Goal: Contribute content: Add original content to the website for others to see

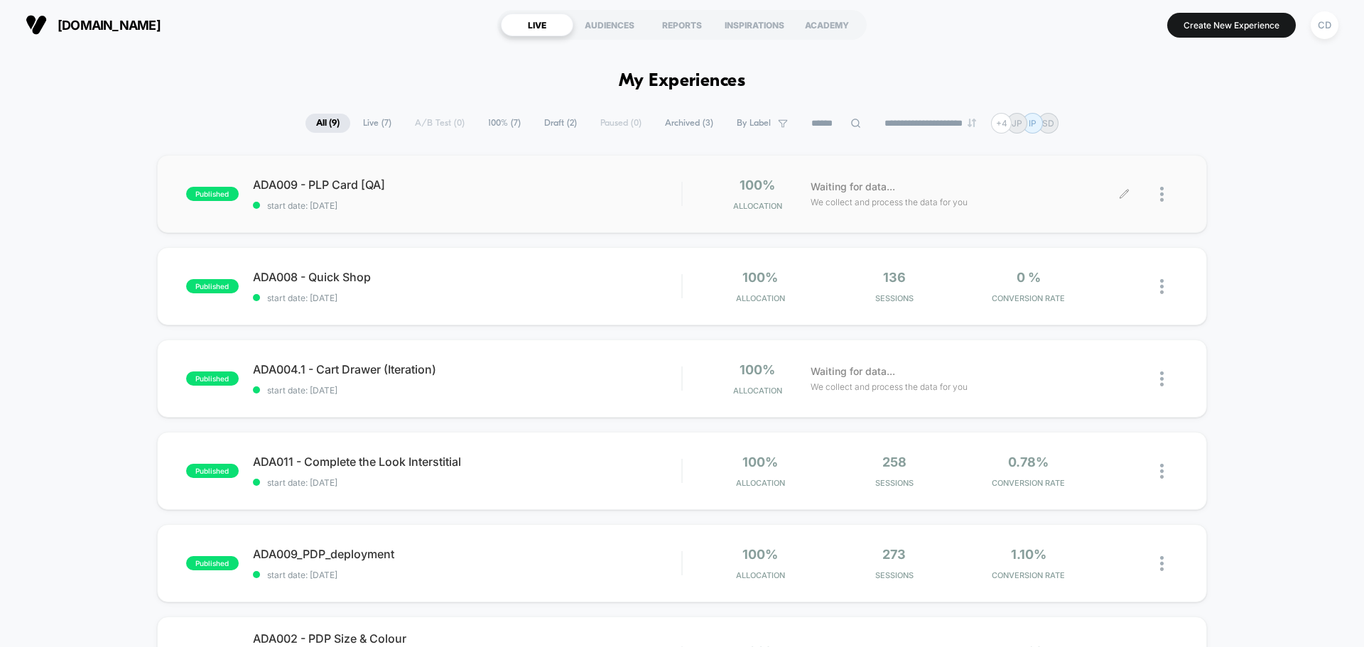
click at [1125, 194] on icon at bounding box center [1123, 194] width 9 height 9
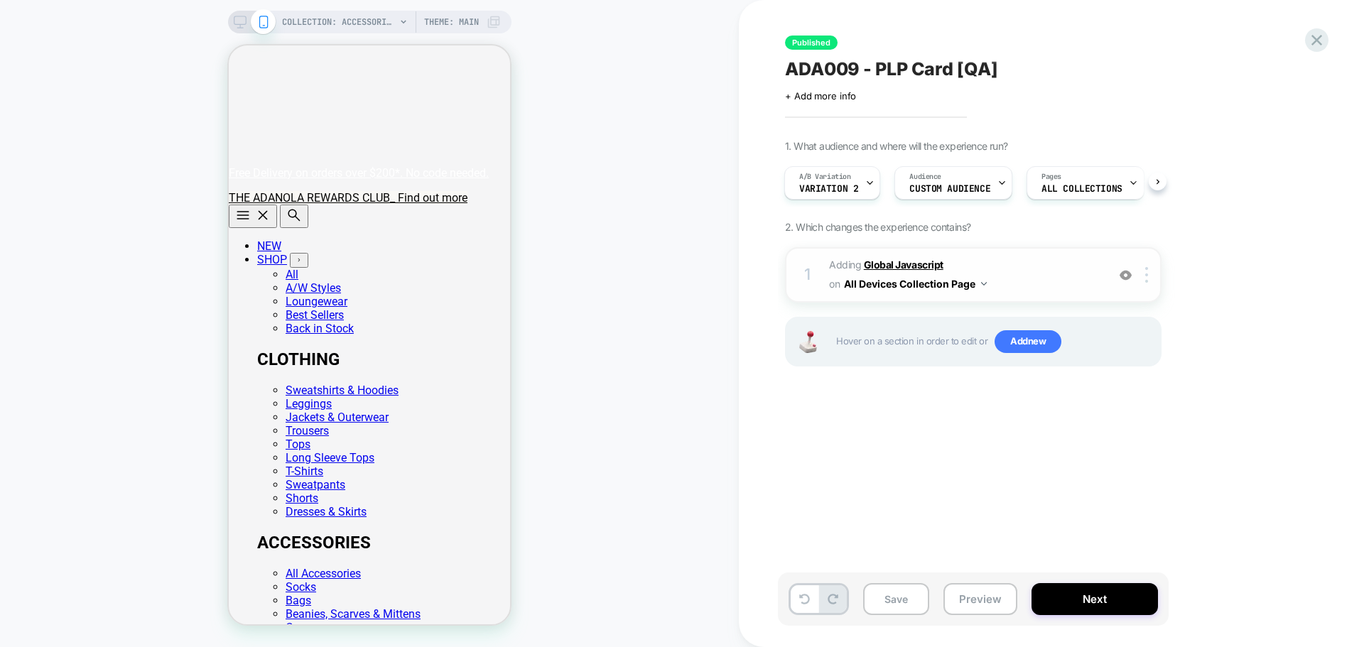
click at [910, 260] on b "Global Javascript" at bounding box center [904, 265] width 80 height 12
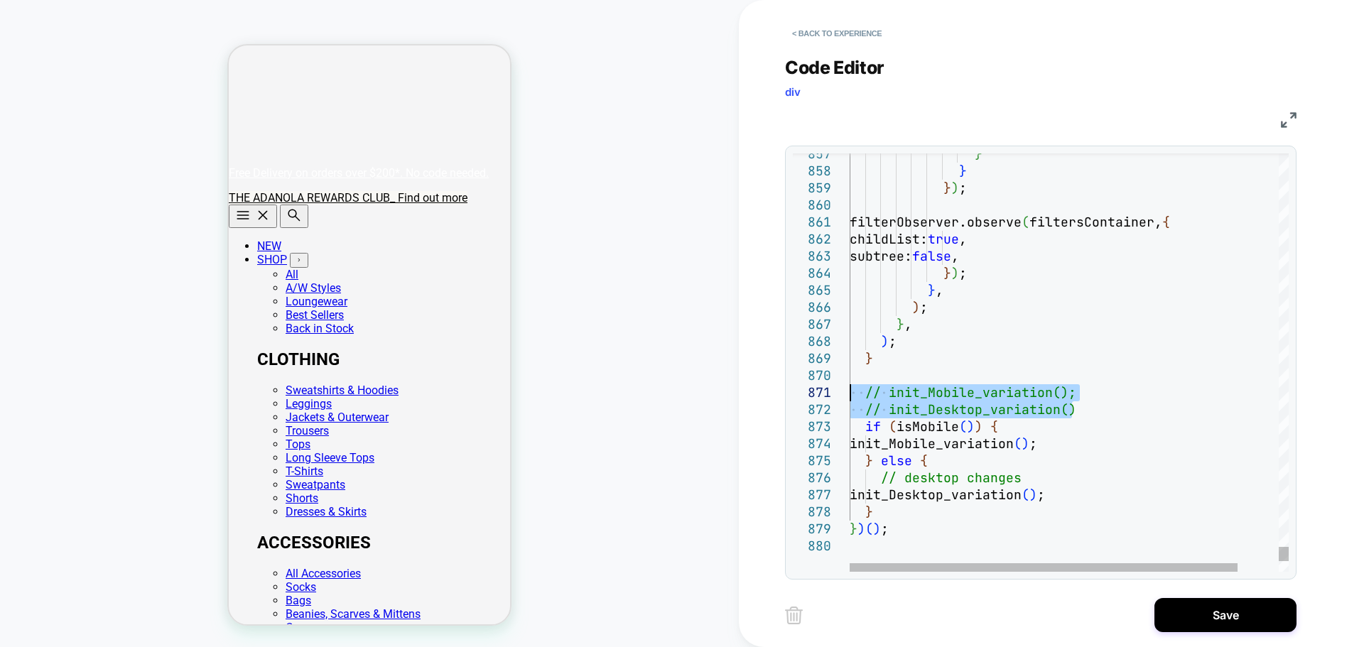
drag, startPoint x: 1088, startPoint y: 412, endPoint x: 833, endPoint y: 386, distance: 256.3
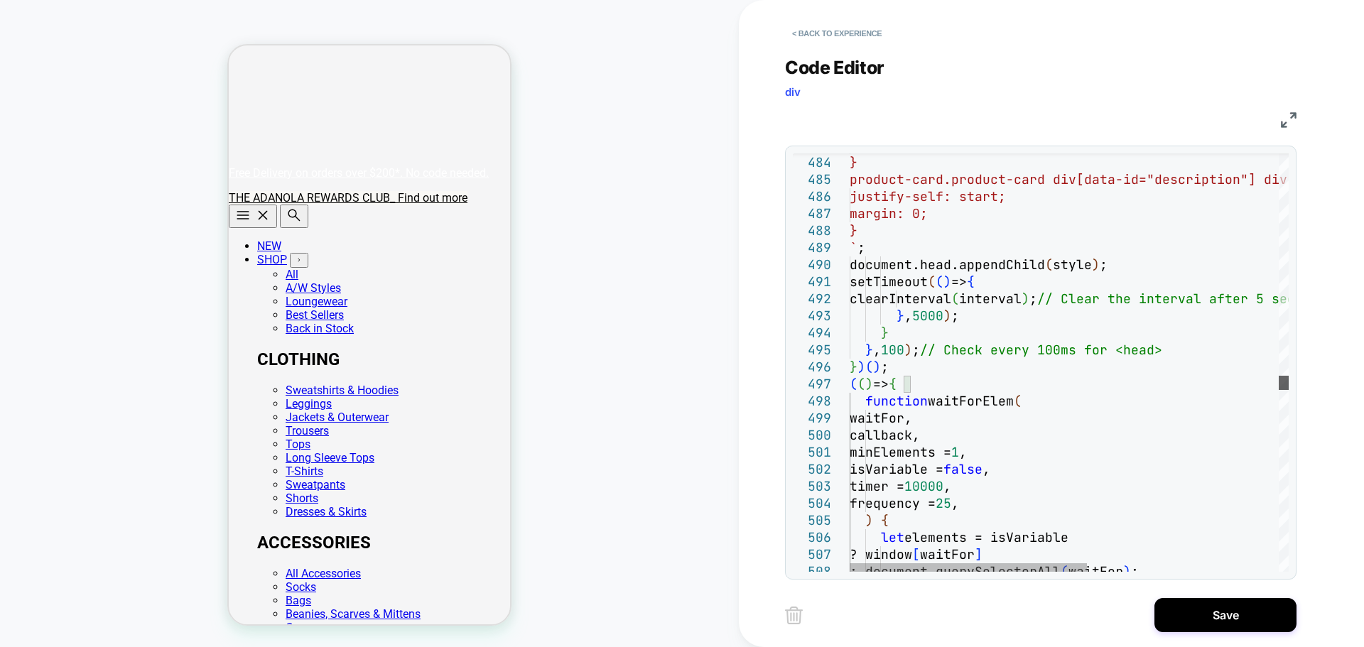
click at [1279, 385] on div at bounding box center [1284, 383] width 10 height 14
drag, startPoint x: 937, startPoint y: 384, endPoint x: 832, endPoint y: 364, distance: 107.1
type textarea "**********"
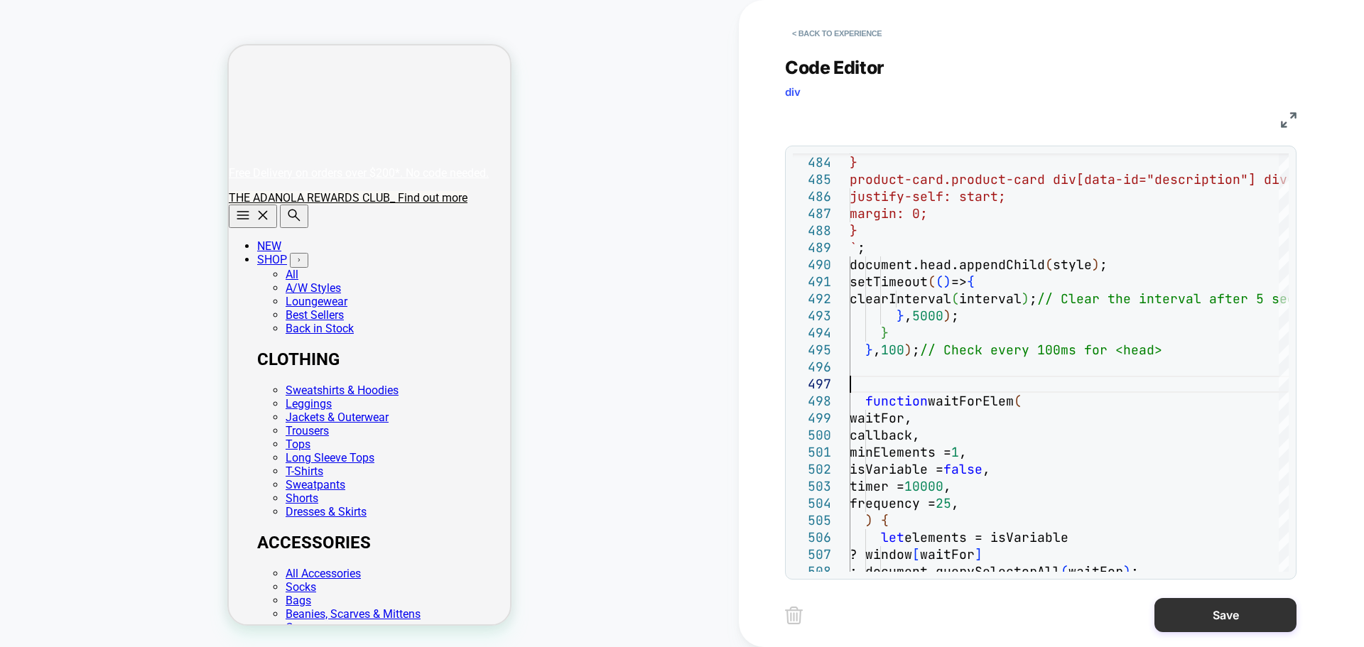
click at [1227, 610] on button "Save" at bounding box center [1225, 615] width 142 height 34
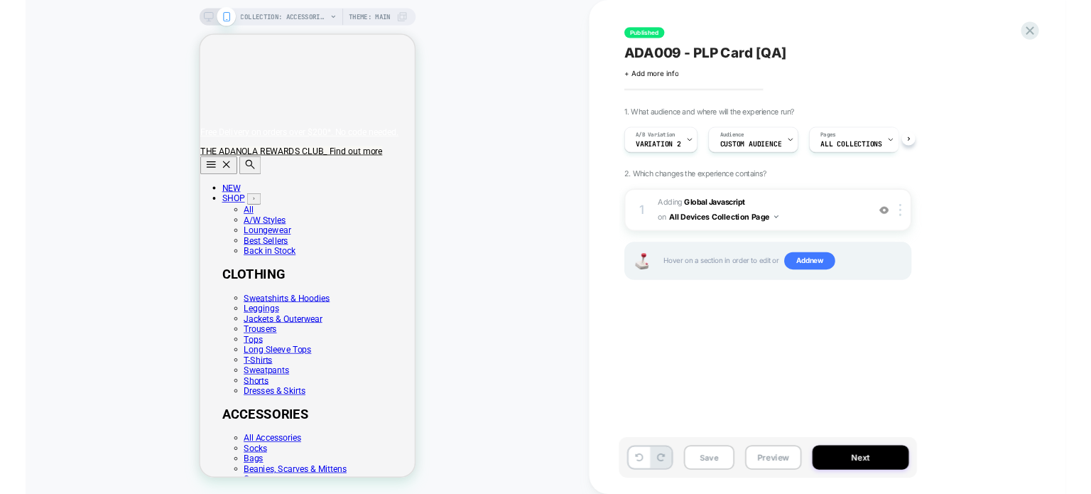
scroll to position [0, 1]
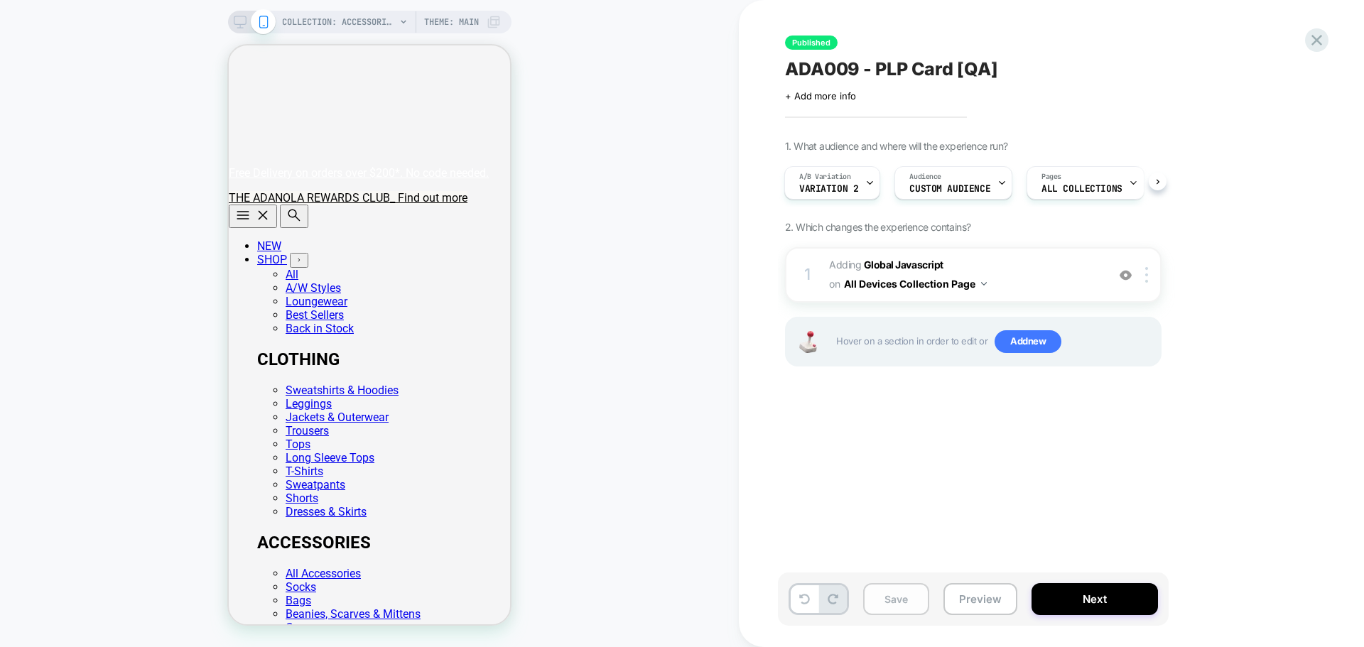
click at [896, 600] on button "Save" at bounding box center [896, 599] width 66 height 32
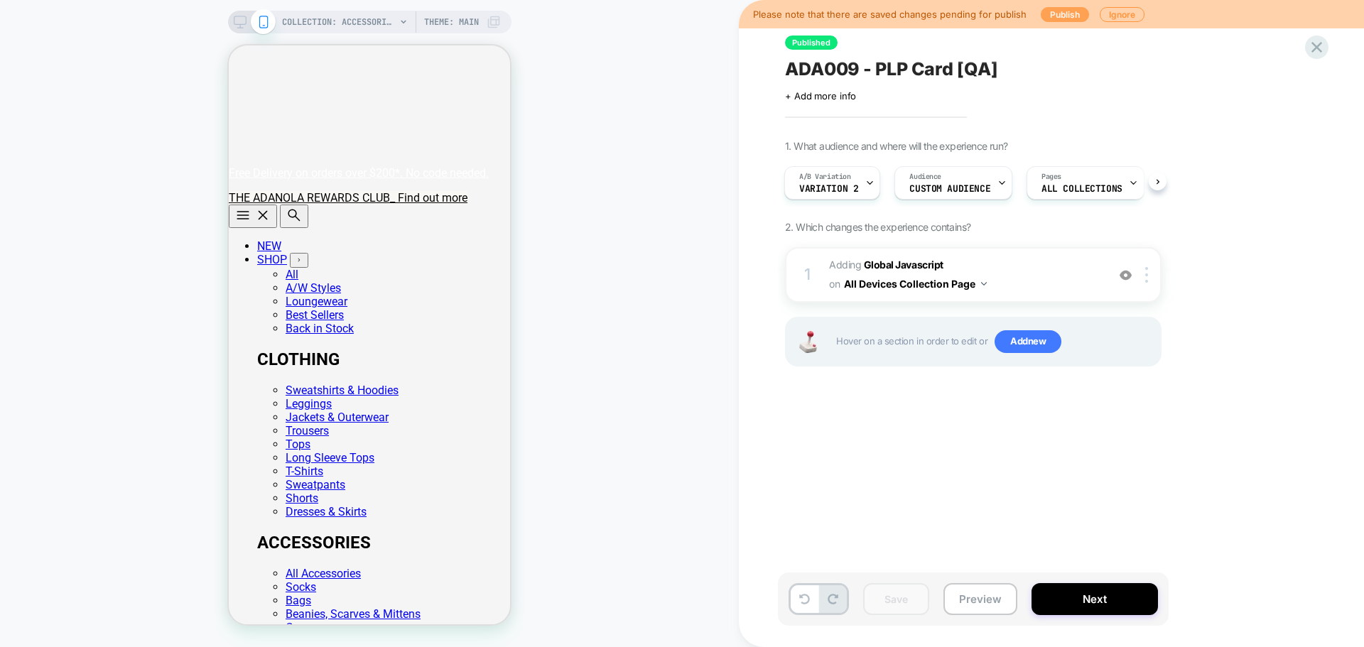
click at [1061, 16] on button "Publish" at bounding box center [1065, 14] width 48 height 15
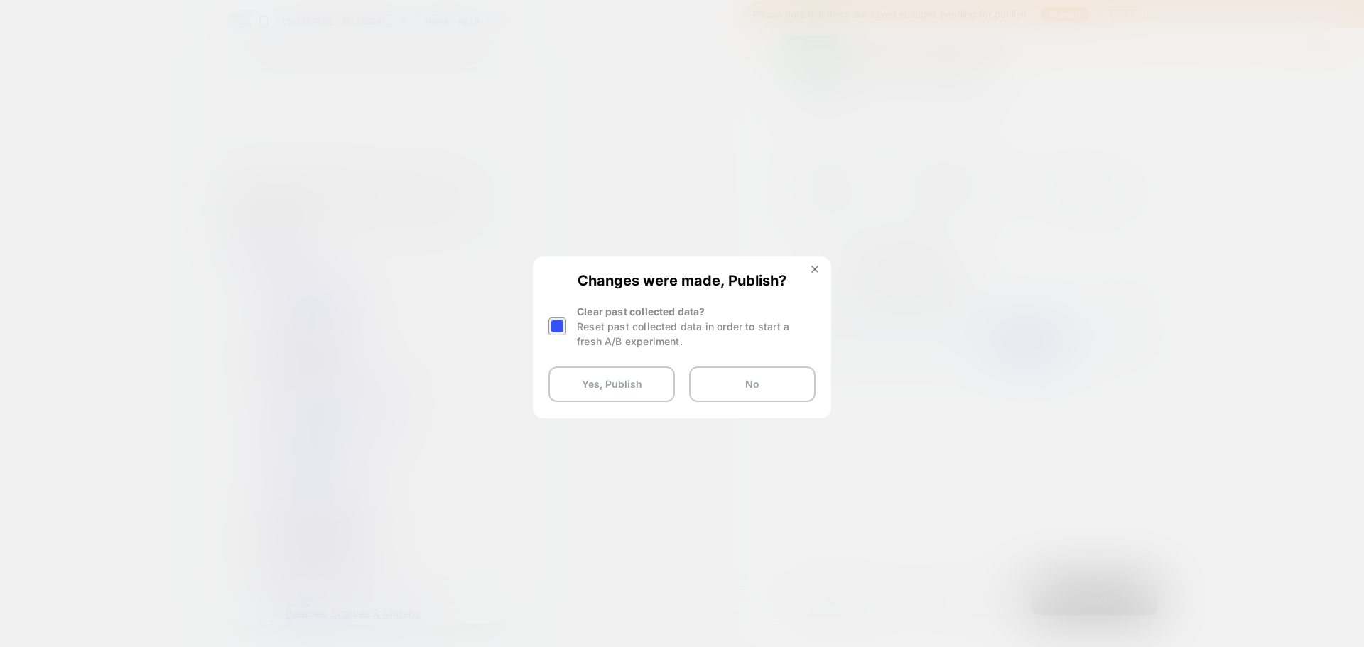
click at [559, 323] on div at bounding box center [557, 327] width 18 height 18
click at [613, 391] on button "Yes, Publish" at bounding box center [611, 385] width 126 height 36
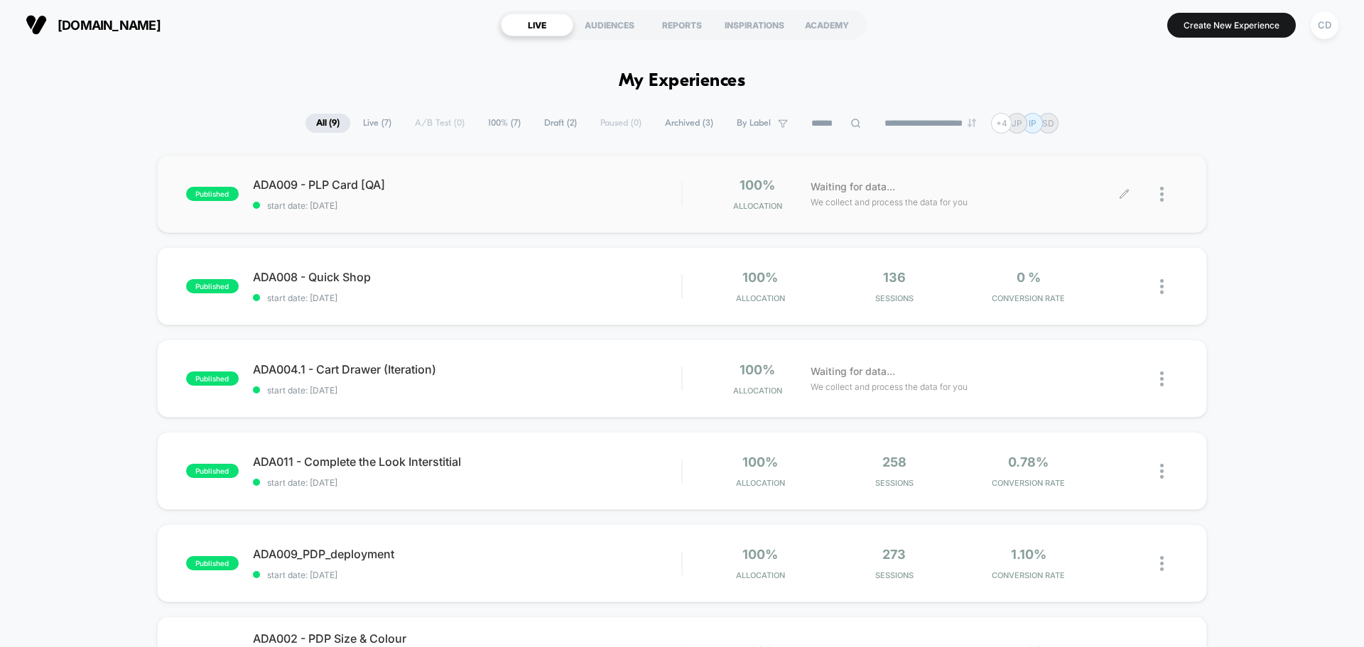
click at [1124, 191] on icon at bounding box center [1124, 194] width 11 height 11
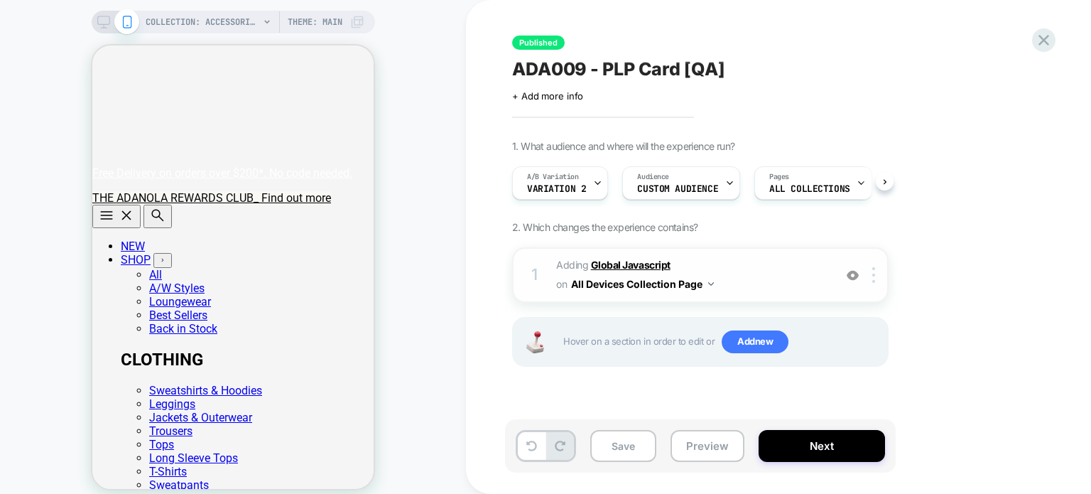
click at [633, 261] on b "Global Javascript" at bounding box center [631, 265] width 80 height 12
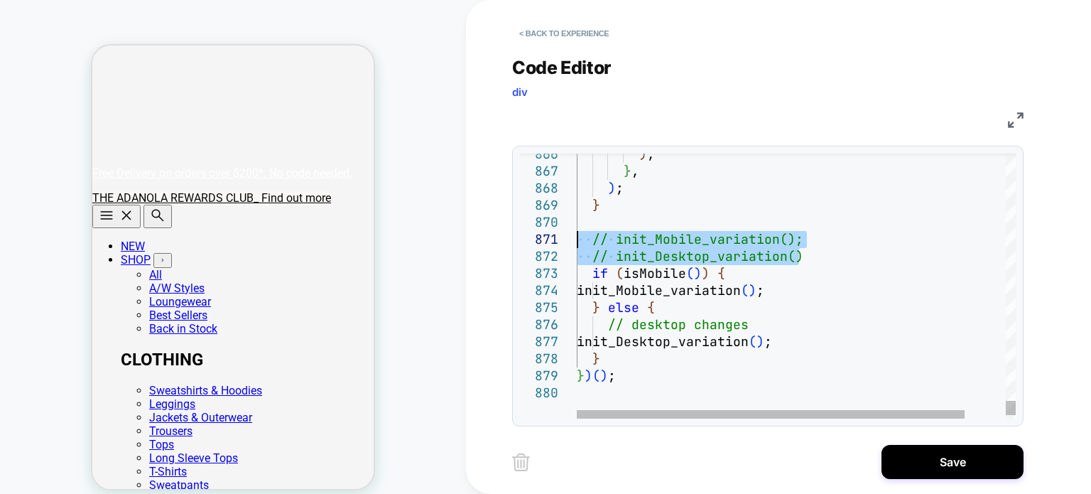
drag, startPoint x: 812, startPoint y: 256, endPoint x: 543, endPoint y: 241, distance: 269.0
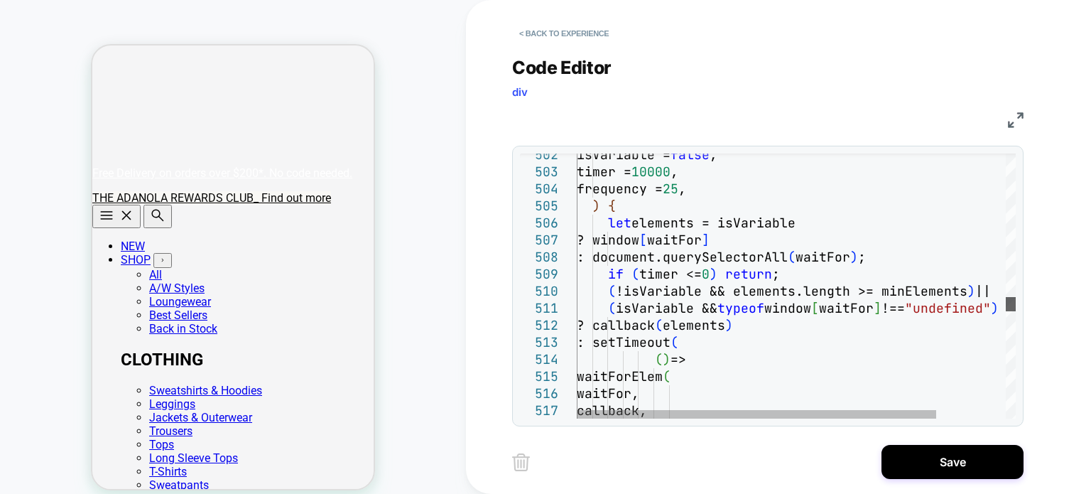
click at [1006, 306] on div at bounding box center [1011, 304] width 10 height 14
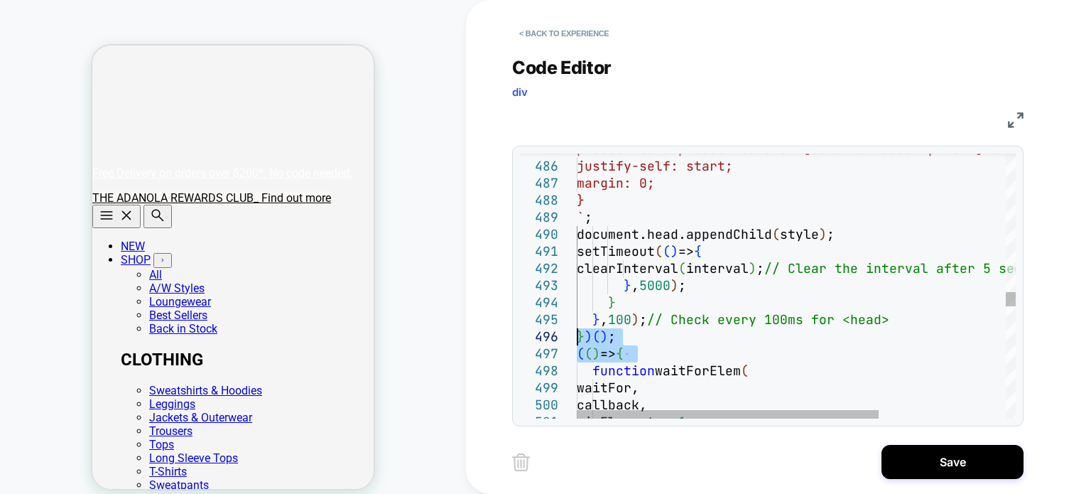
drag, startPoint x: 662, startPoint y: 358, endPoint x: 569, endPoint y: 341, distance: 94.6
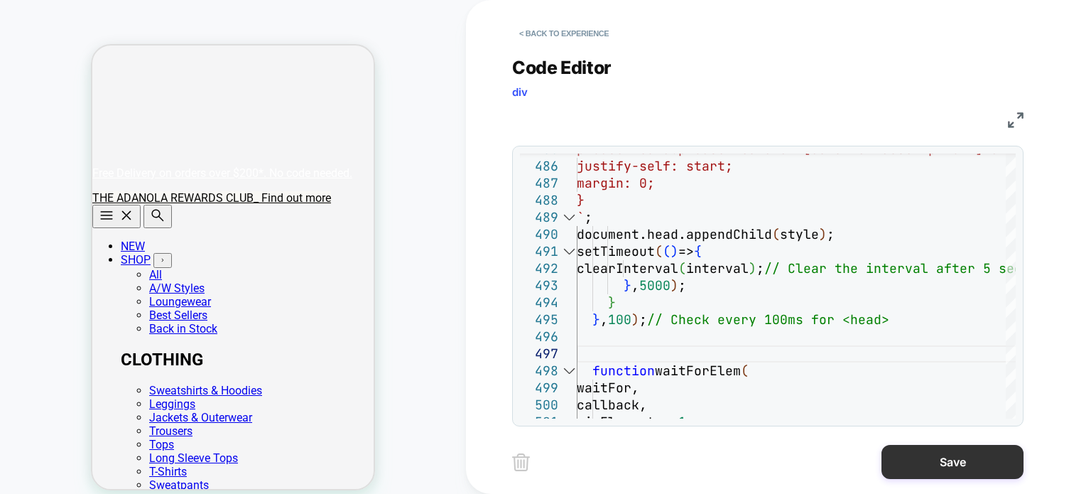
type textarea "**********"
click at [949, 462] on button "Save" at bounding box center [953, 462] width 142 height 34
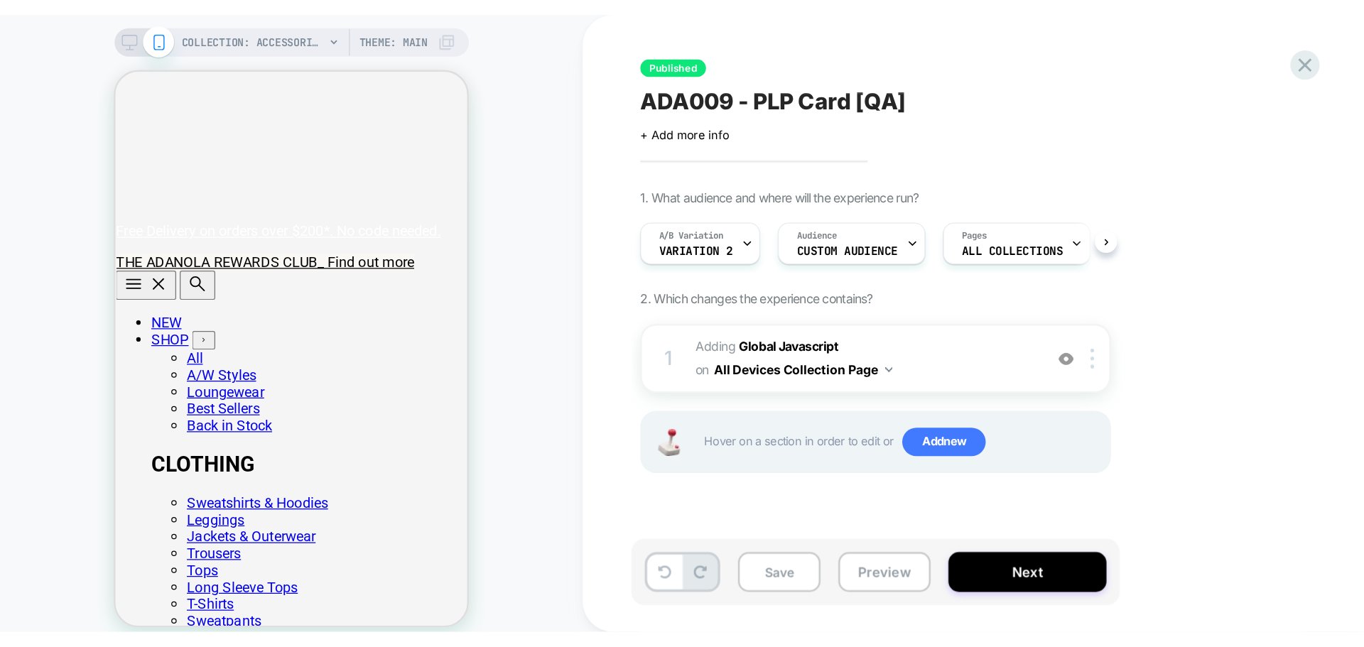
scroll to position [0, 0]
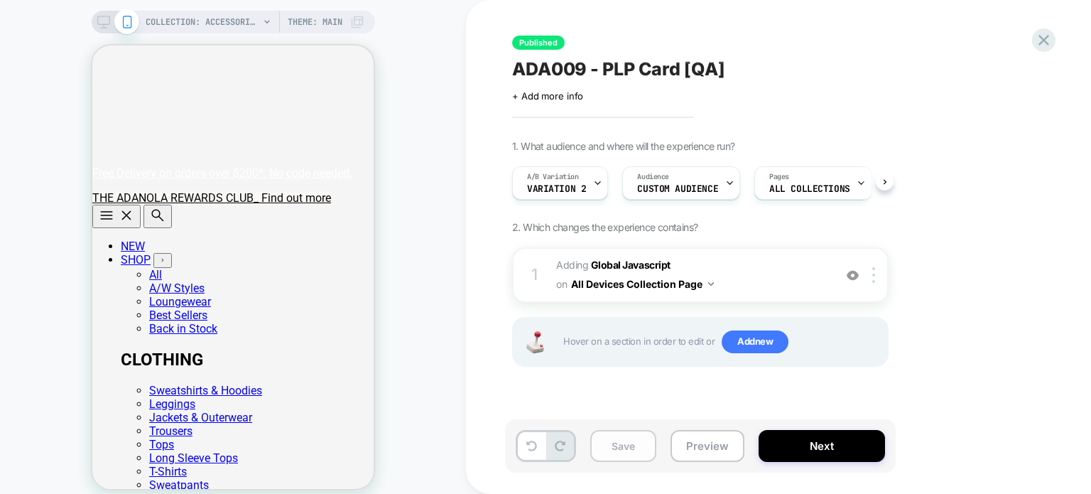
click at [625, 445] on button "Save" at bounding box center [623, 446] width 66 height 32
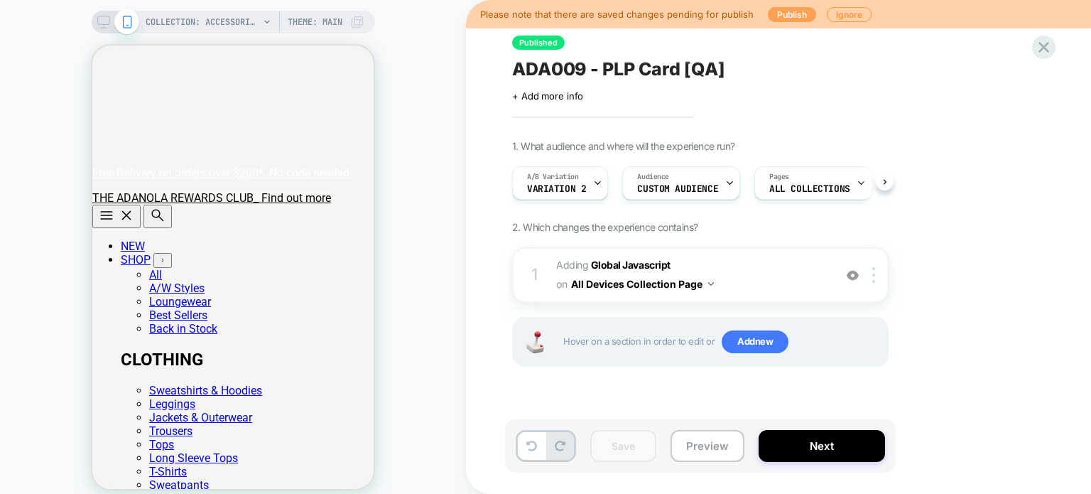
click at [788, 14] on button "Publish" at bounding box center [792, 14] width 48 height 15
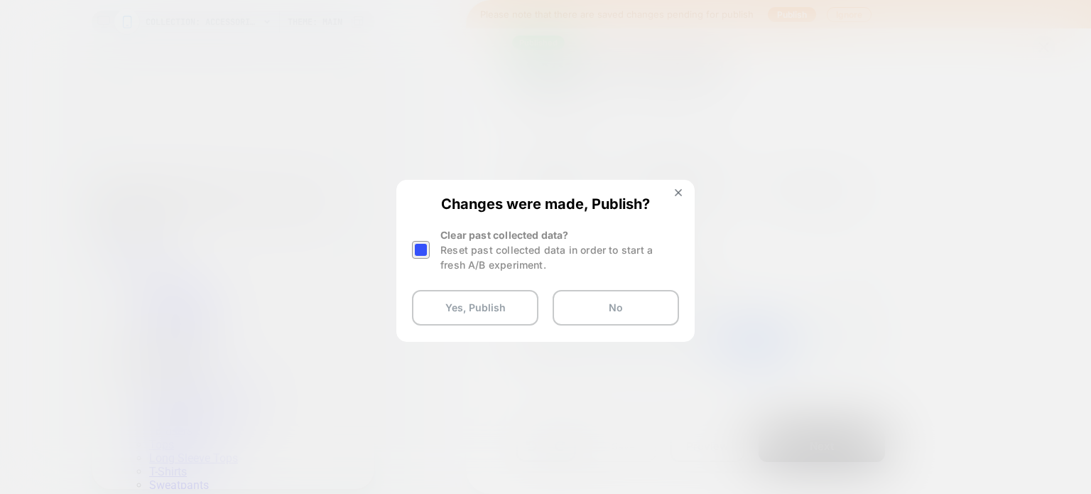
click at [421, 251] on div at bounding box center [421, 250] width 18 height 18
click at [496, 313] on button "Yes, Publish" at bounding box center [475, 308] width 126 height 36
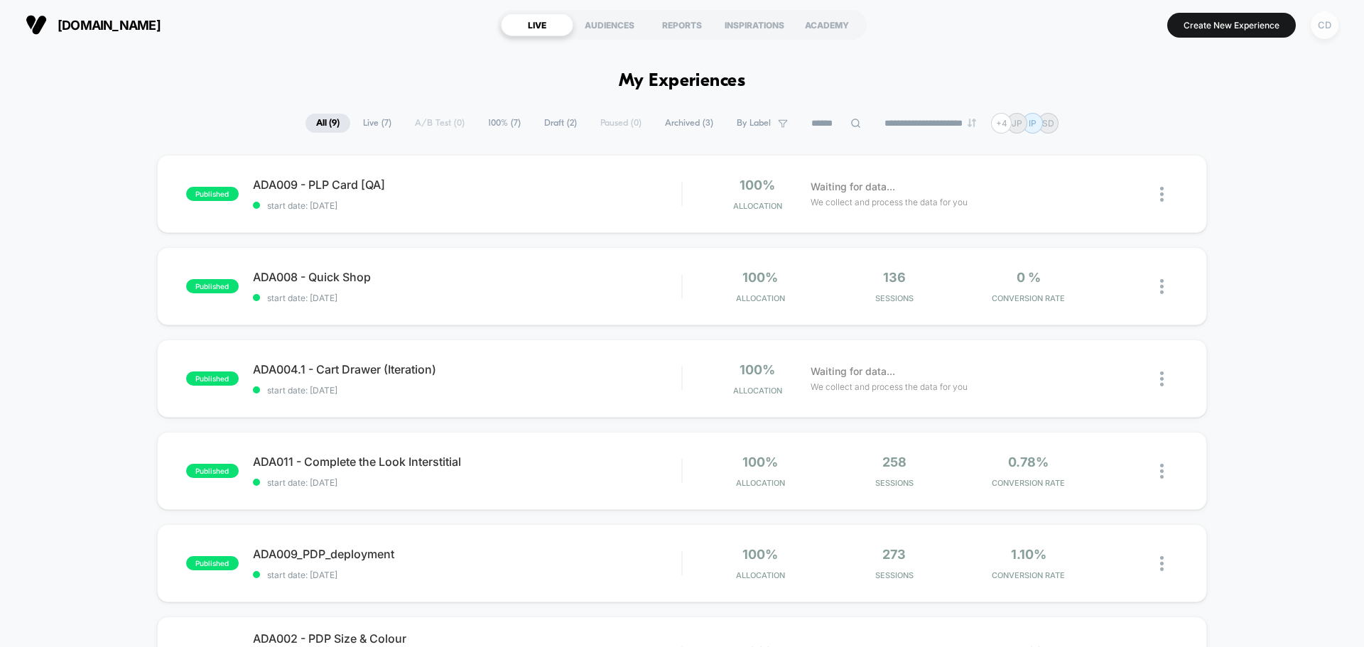
click at [1322, 28] on div "CD" at bounding box center [1325, 25] width 28 height 28
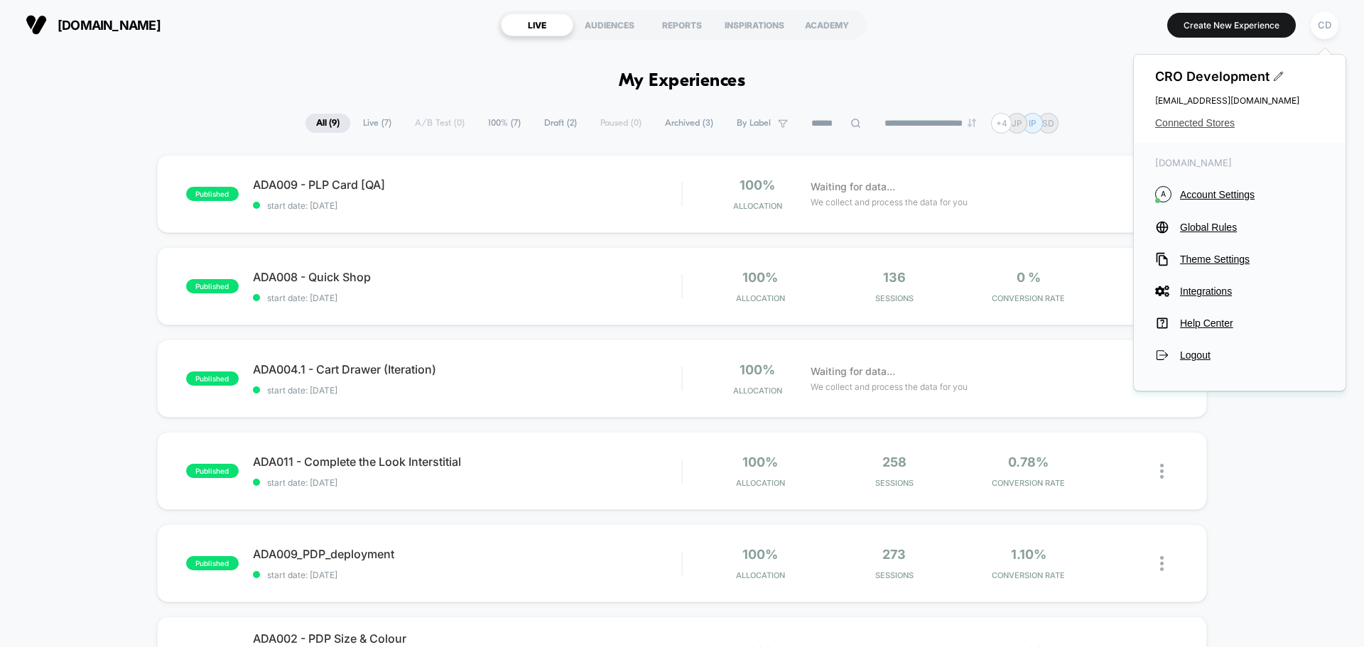
click at [1213, 119] on span "Connected Stores" at bounding box center [1239, 122] width 169 height 11
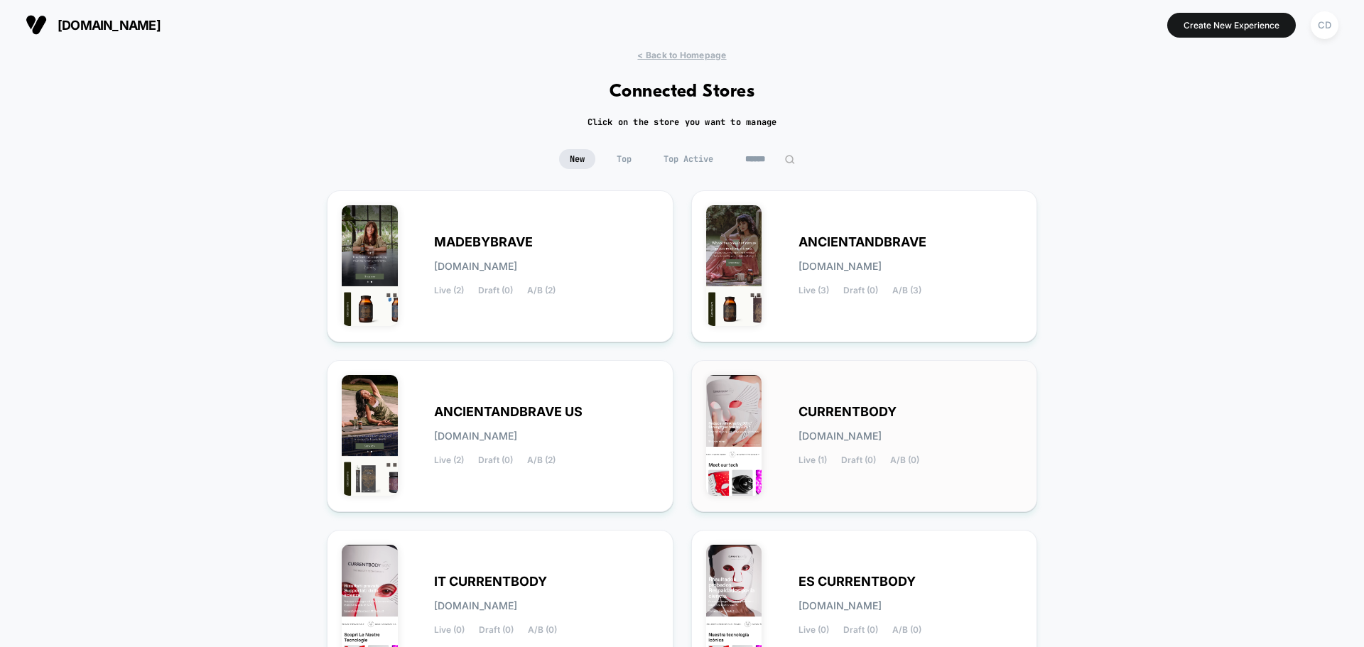
click at [912, 425] on div "CURRENTBODY [DOMAIN_NAME] Live (1) Draft (0) A/B (0)" at bounding box center [910, 436] width 224 height 58
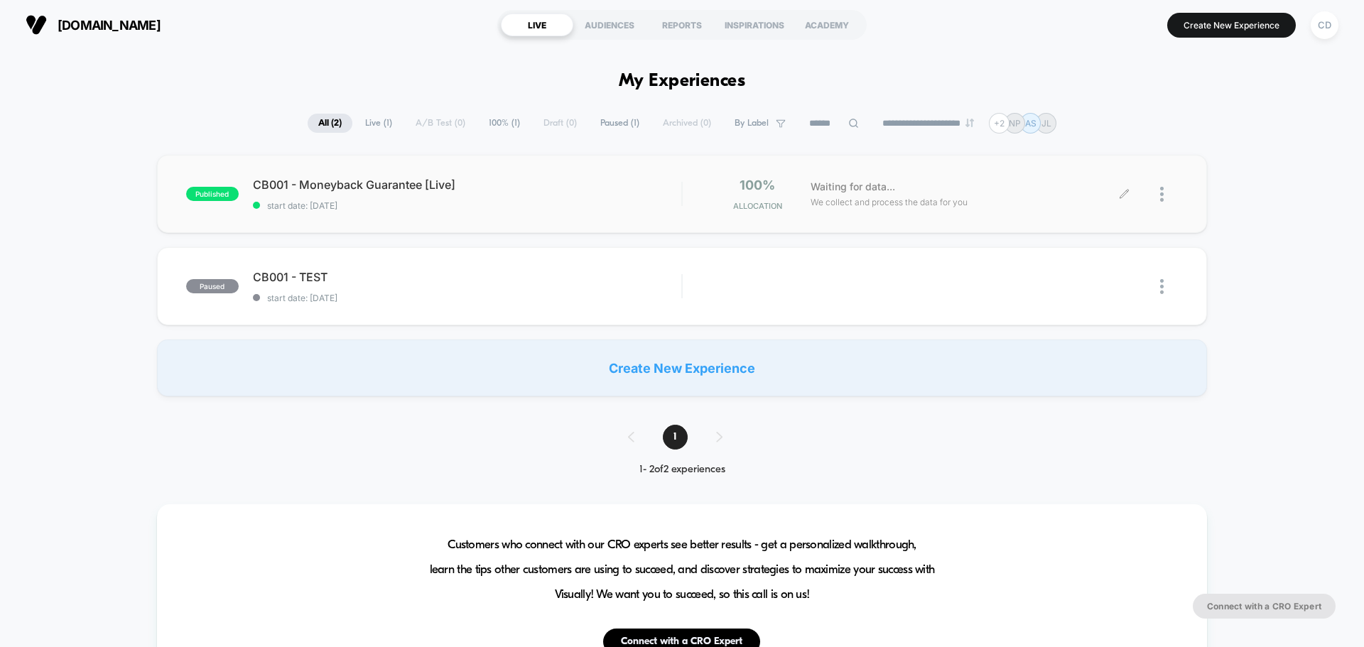
click at [1124, 191] on icon at bounding box center [1124, 194] width 11 height 11
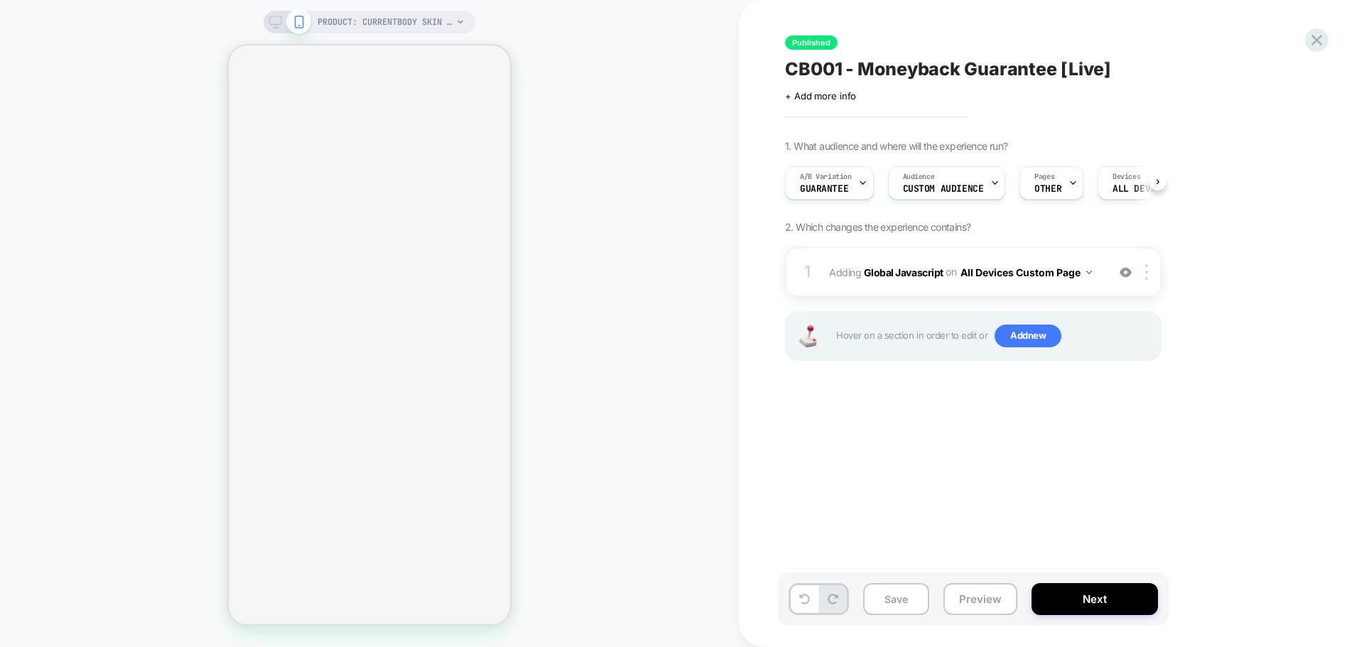
scroll to position [0, 1]
click at [921, 276] on b "Global Javascript" at bounding box center [904, 272] width 80 height 12
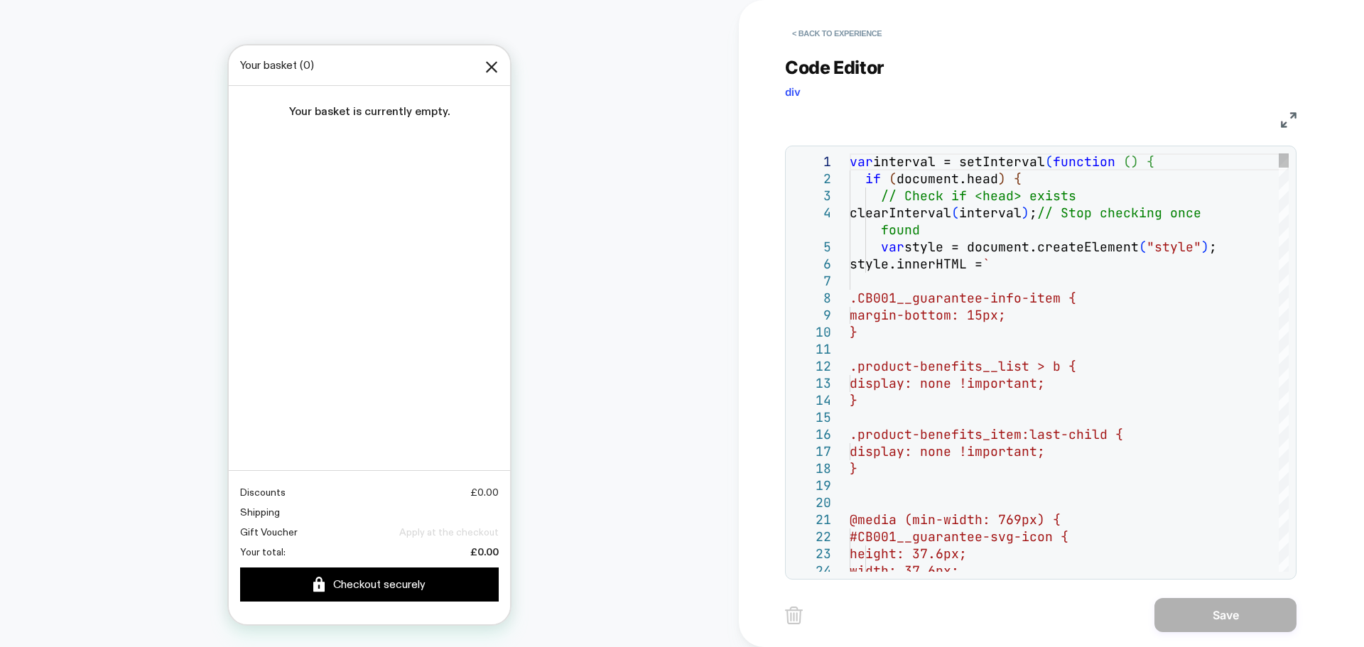
scroll to position [0, 0]
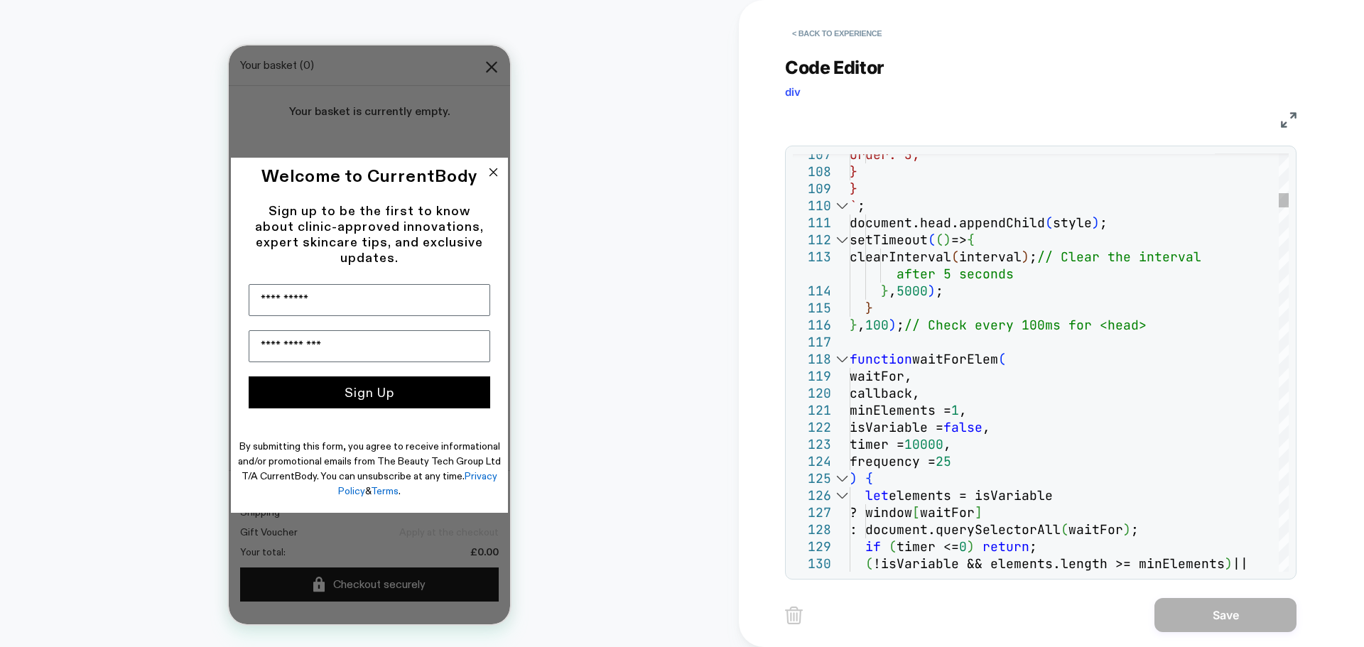
click at [846, 365] on div at bounding box center [842, 359] width 18 height 17
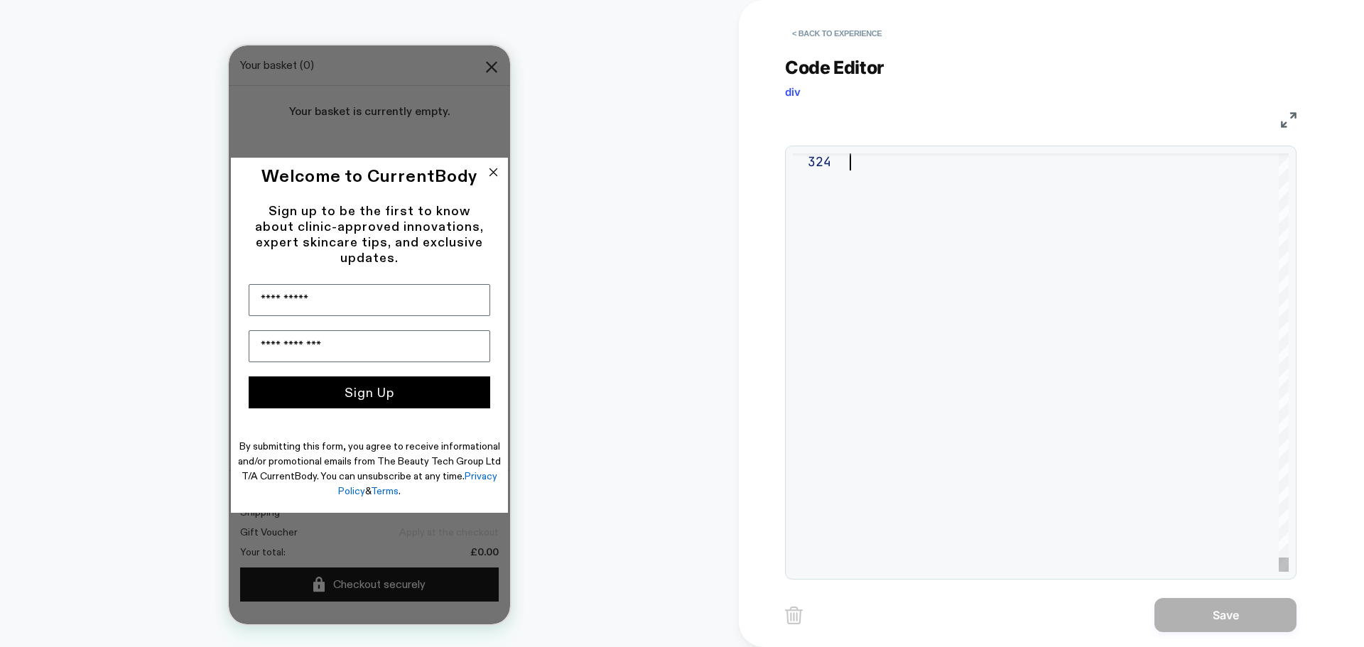
drag, startPoint x: 861, startPoint y: 341, endPoint x: 967, endPoint y: 680, distance: 355.7
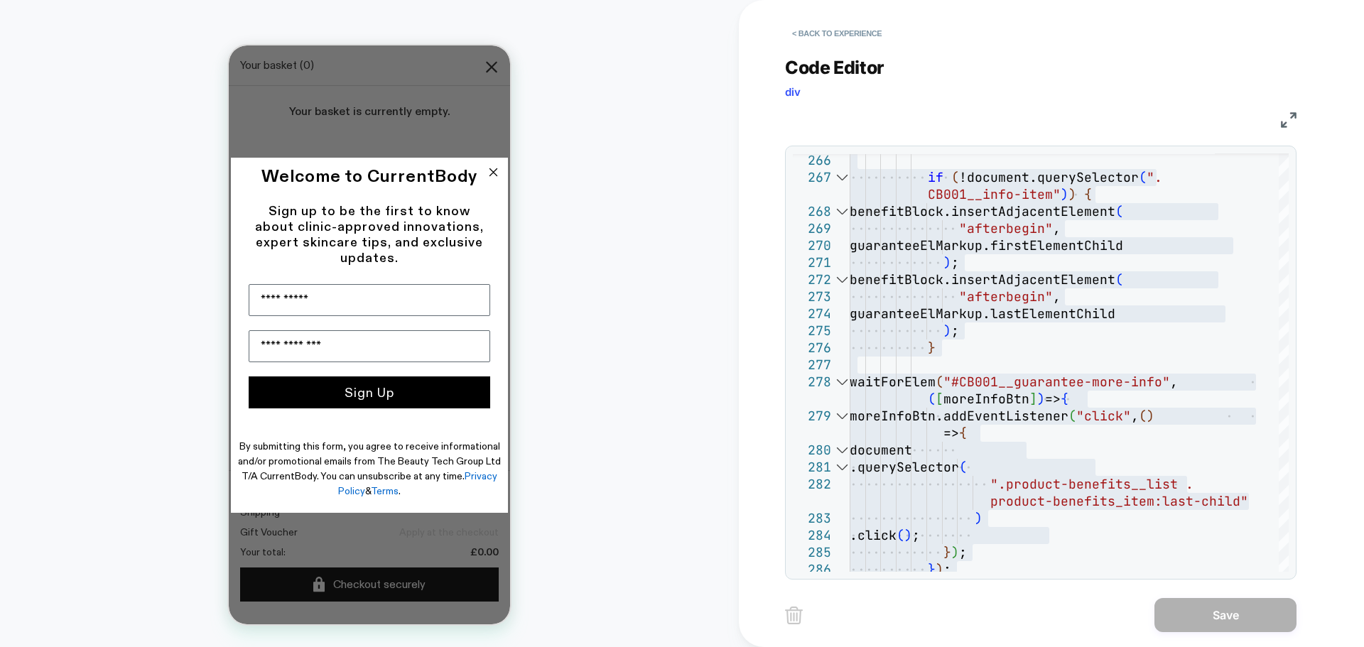
click at [491, 168] on circle "Close dialog" at bounding box center [493, 171] width 17 height 17
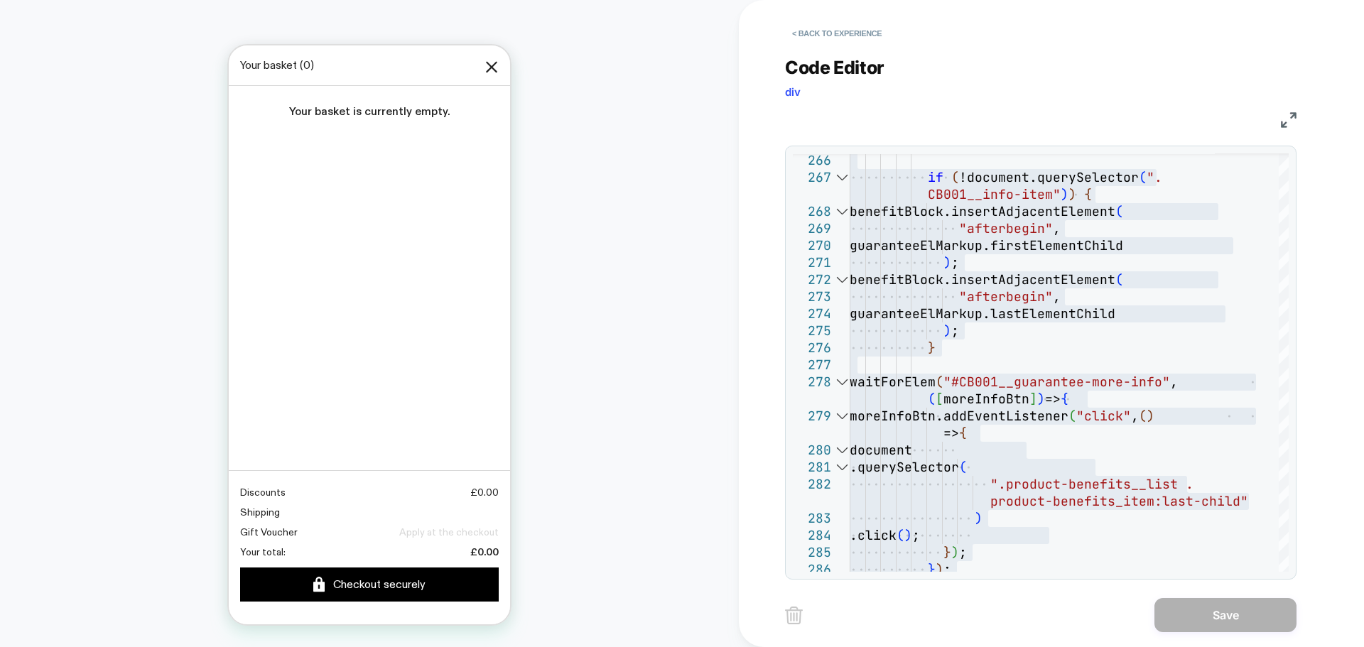
scroll to position [829, 0]
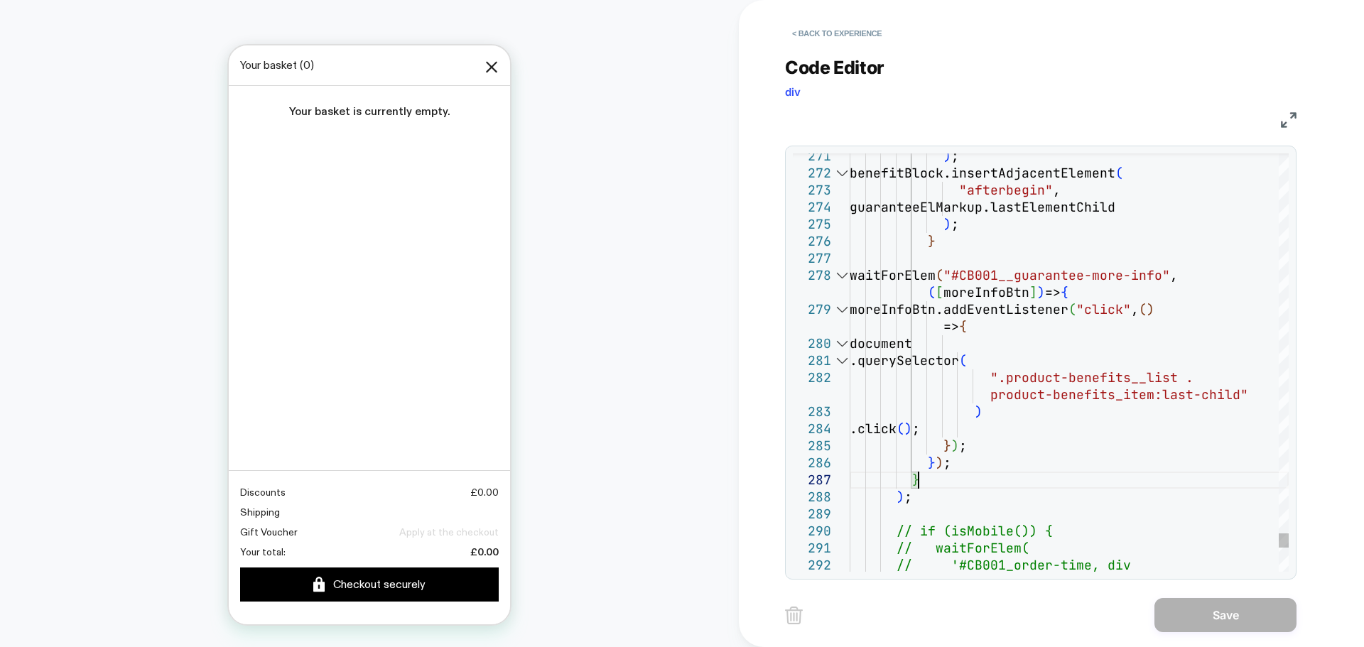
type textarea "**********"
